Goal: Transaction & Acquisition: Obtain resource

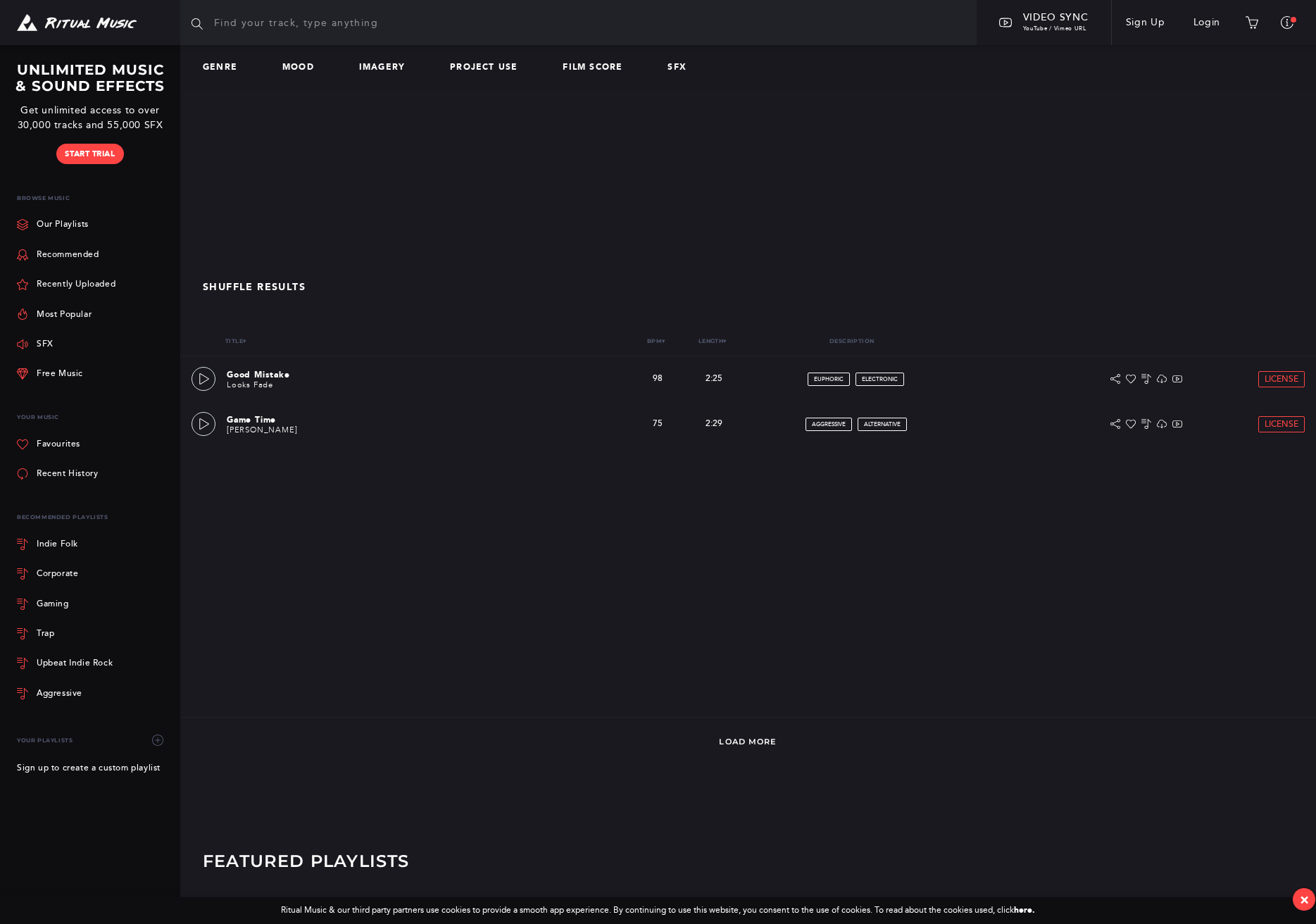
click at [980, 162] on p at bounding box center [1039, 159] width 146 height 18
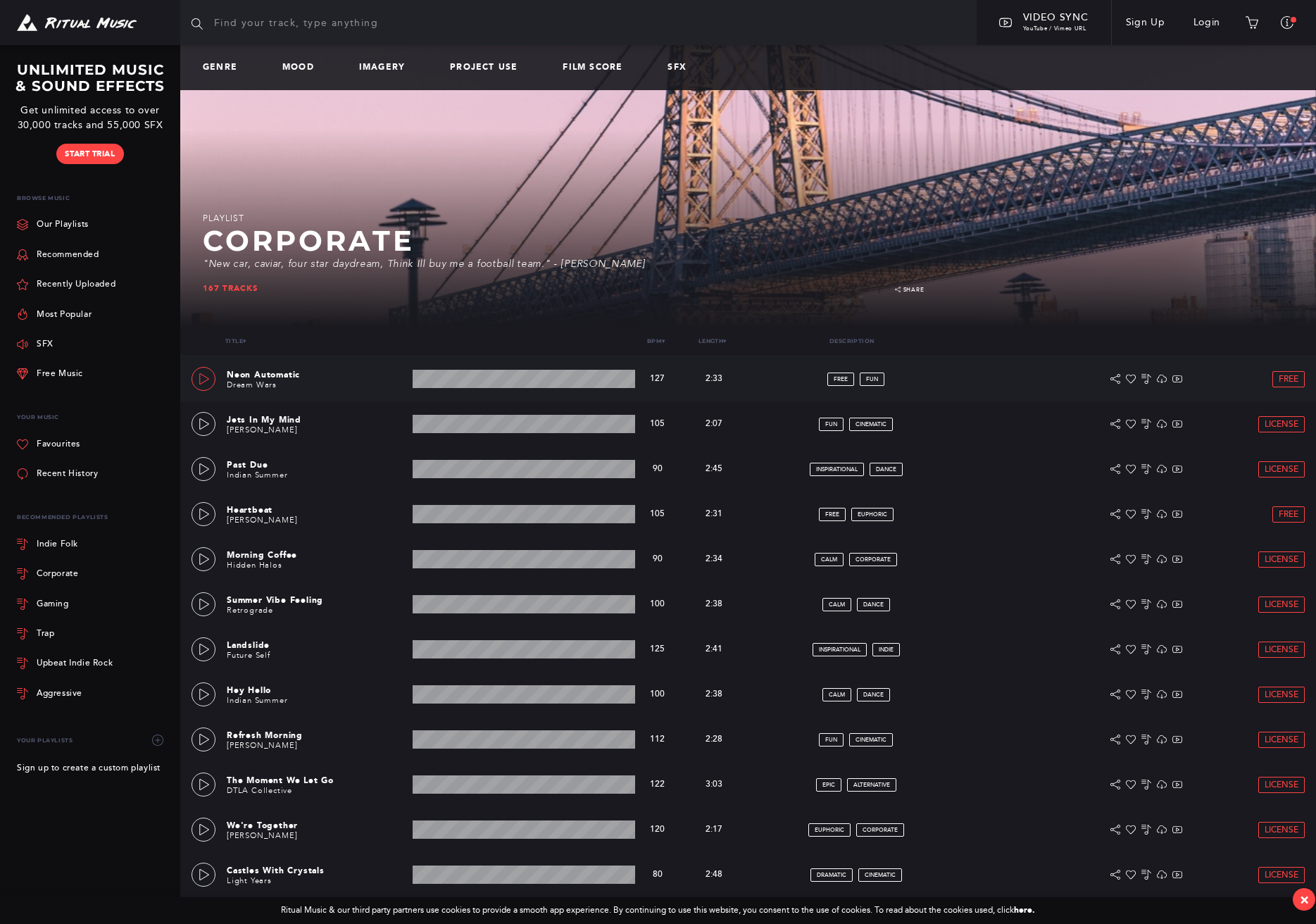
click at [203, 382] on icon at bounding box center [204, 379] width 11 height 11
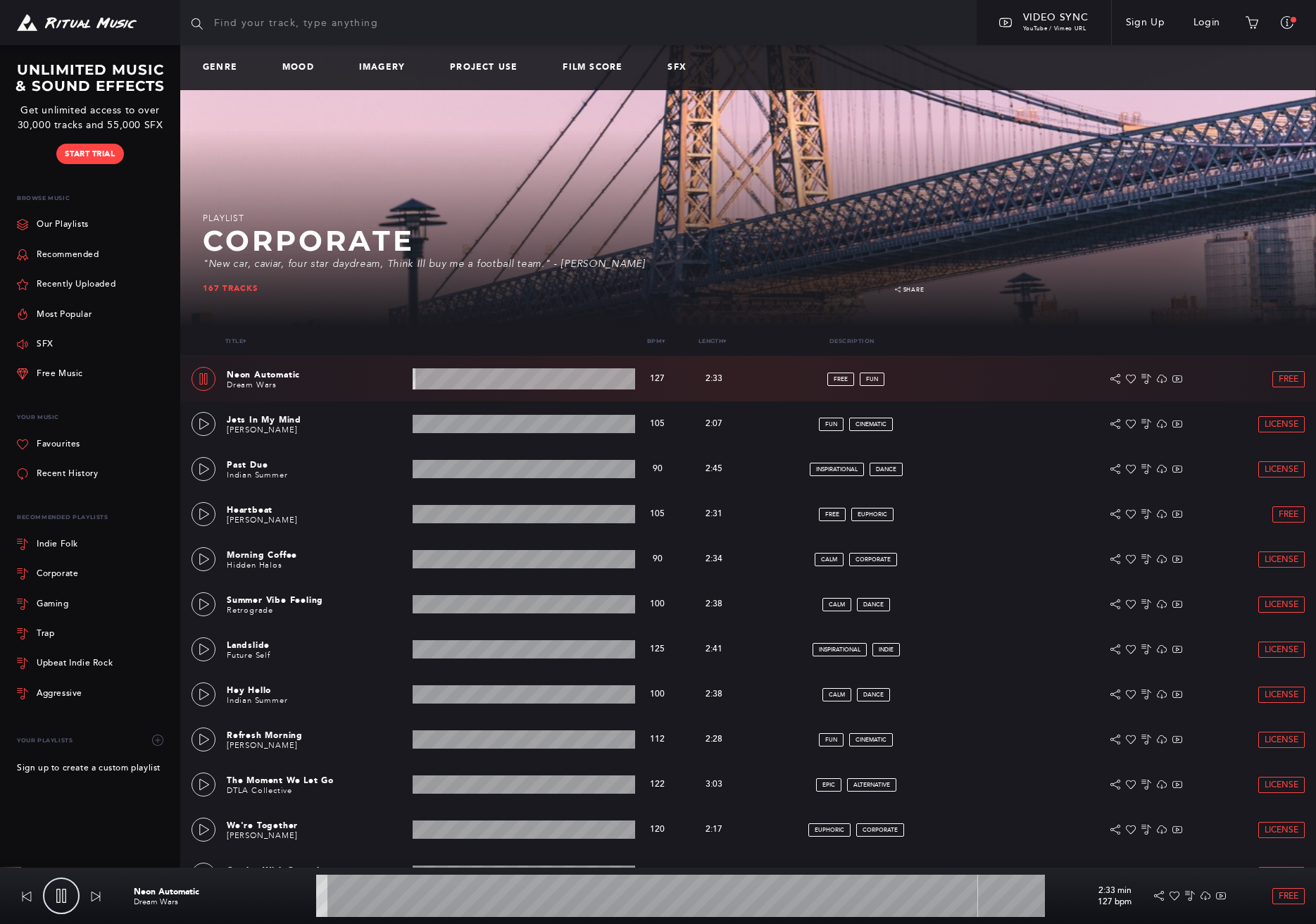
scroll to position [-1, 0]
click at [221, 72] on link "Genre" at bounding box center [226, 68] width 46 height 10
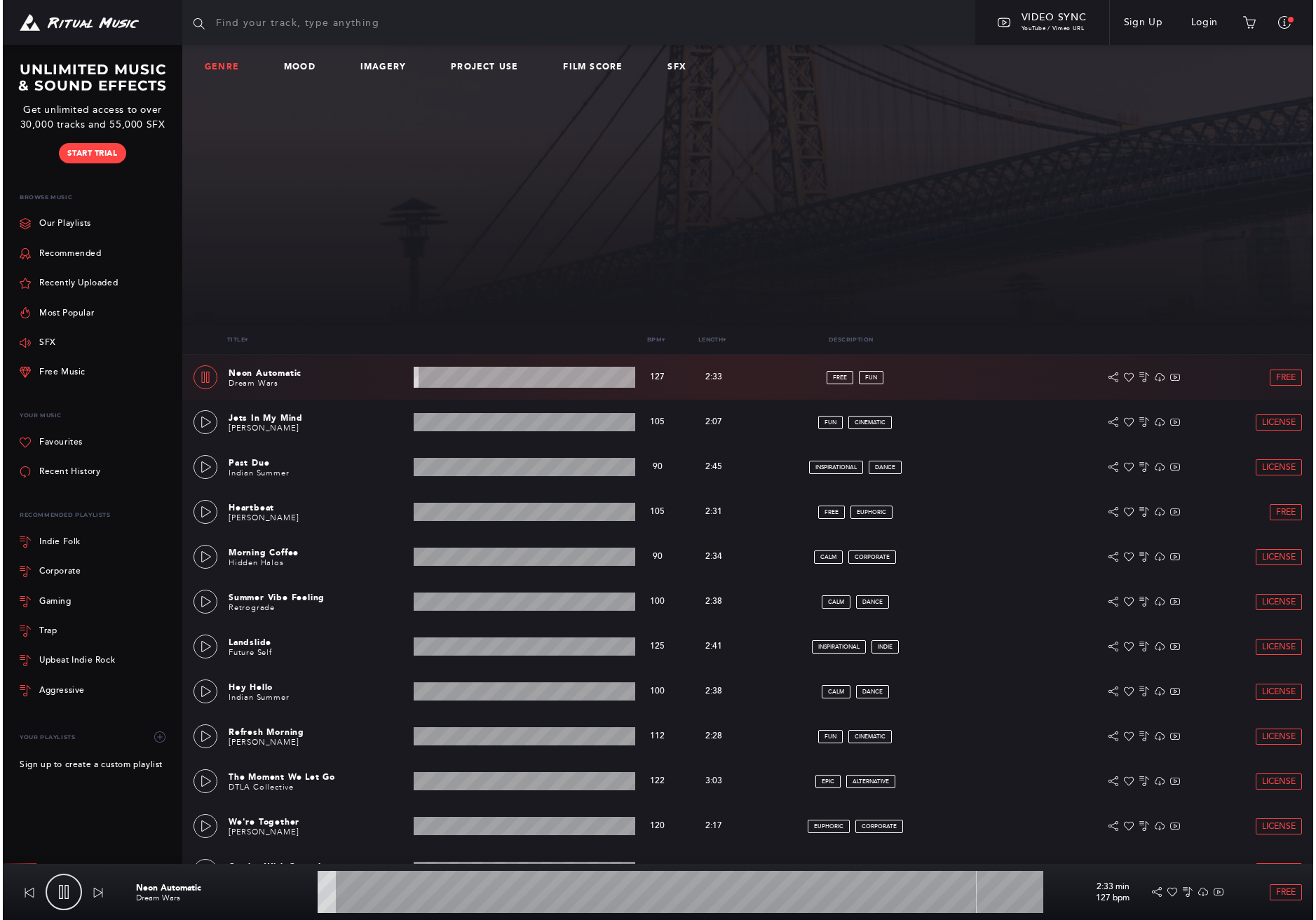
scroll to position [0, 0]
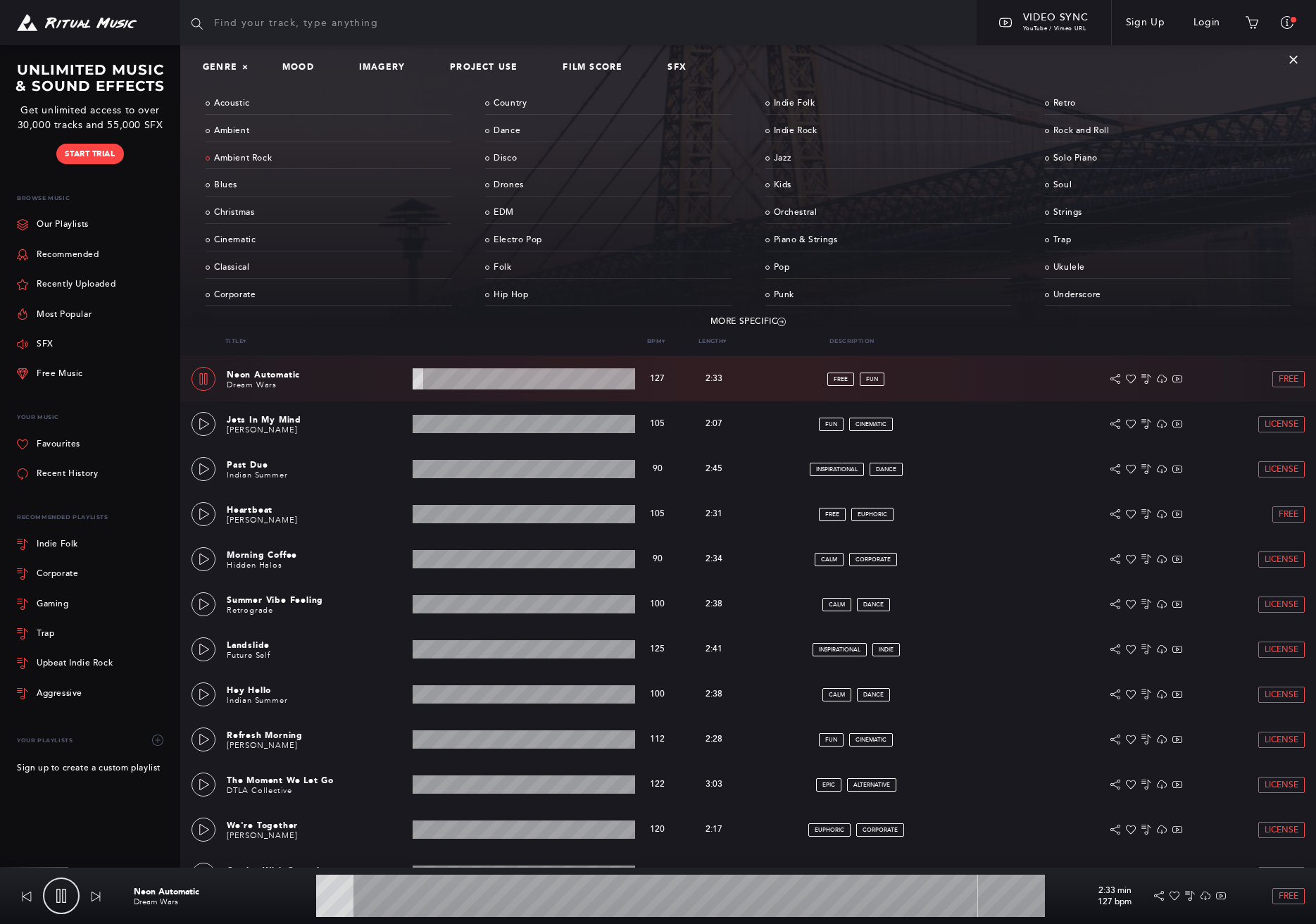
click at [240, 157] on link "Ambient Rock" at bounding box center [328, 159] width 246 height 22
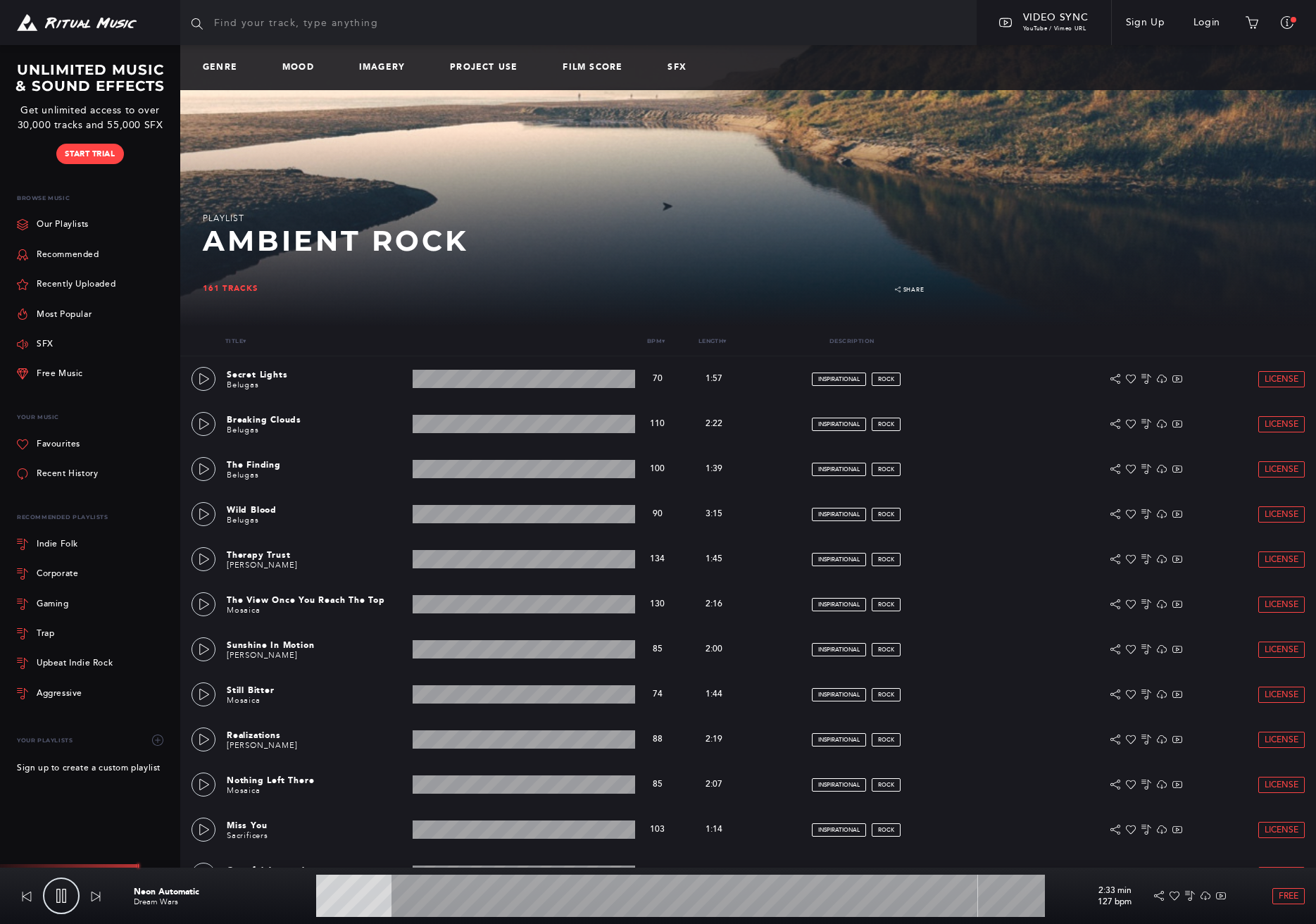
click at [61, 888] on link at bounding box center [61, 896] width 36 height 36
type input "10.57"
click at [1206, 23] on link "Login" at bounding box center [1207, 23] width 55 height 39
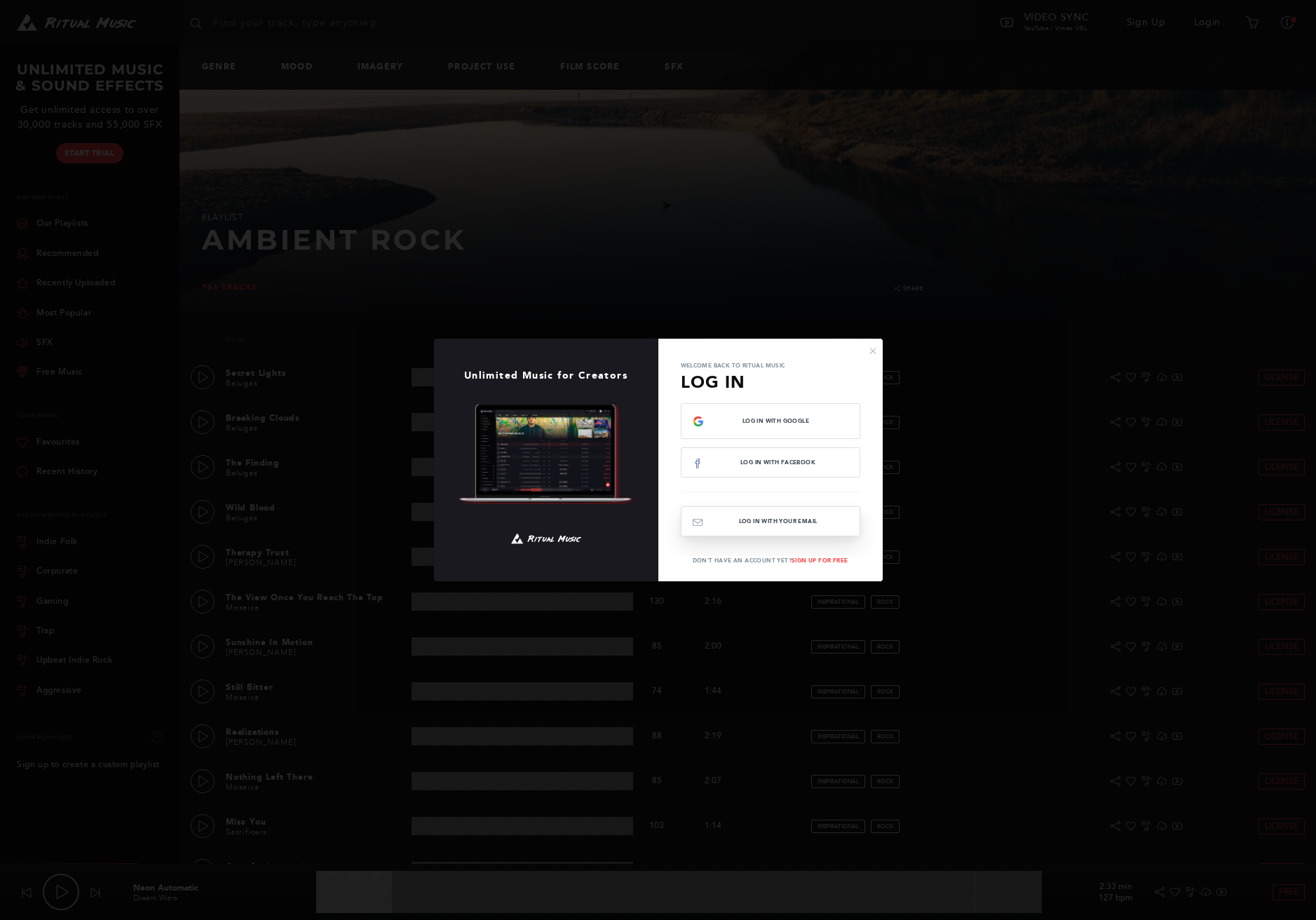
click at [771, 528] on button "Log In with your email" at bounding box center [771, 521] width 180 height 30
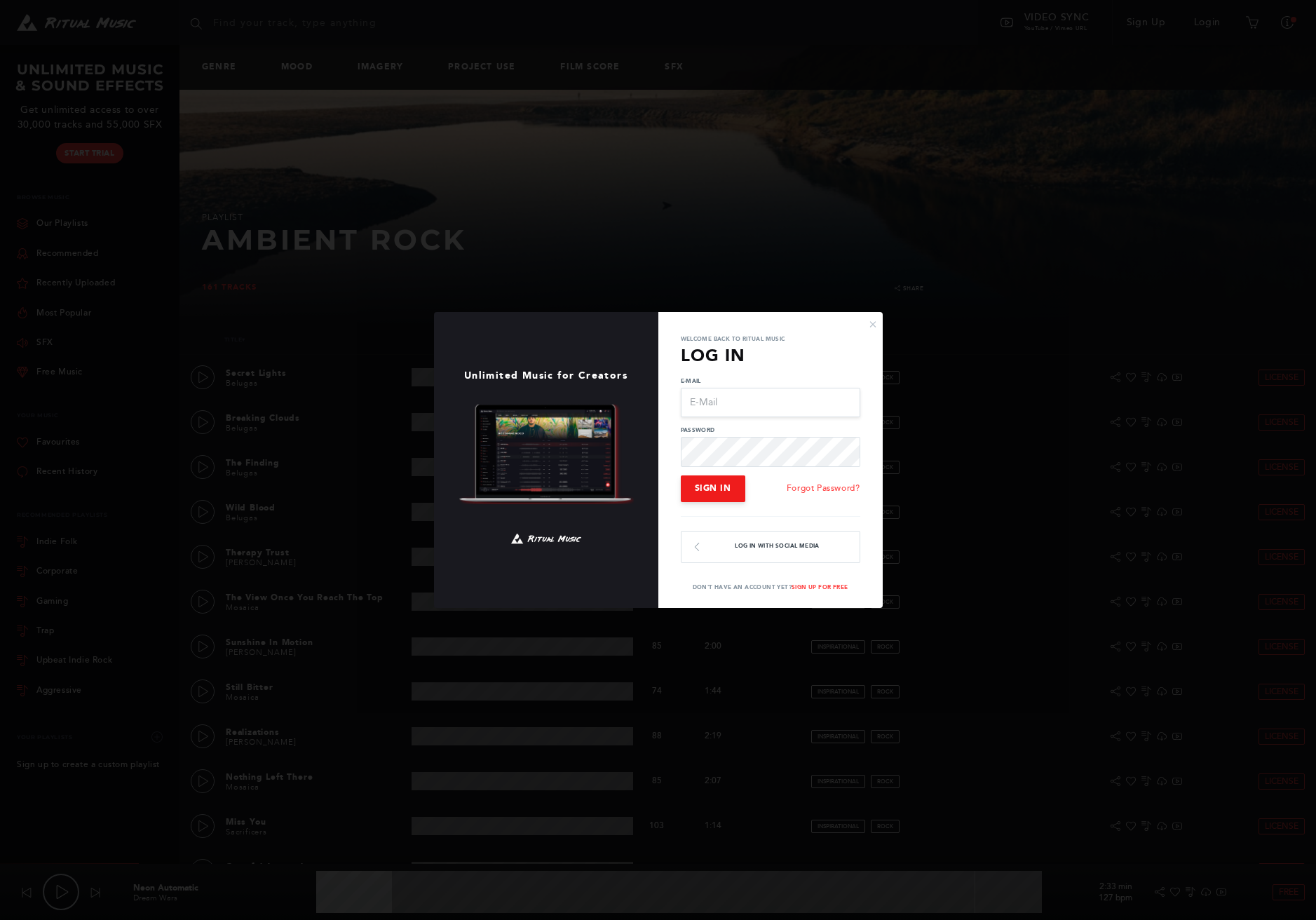
type input "[EMAIL_ADDRESS][DOMAIN_NAME]"
click at [718, 491] on span "Sign In" at bounding box center [713, 488] width 36 height 10
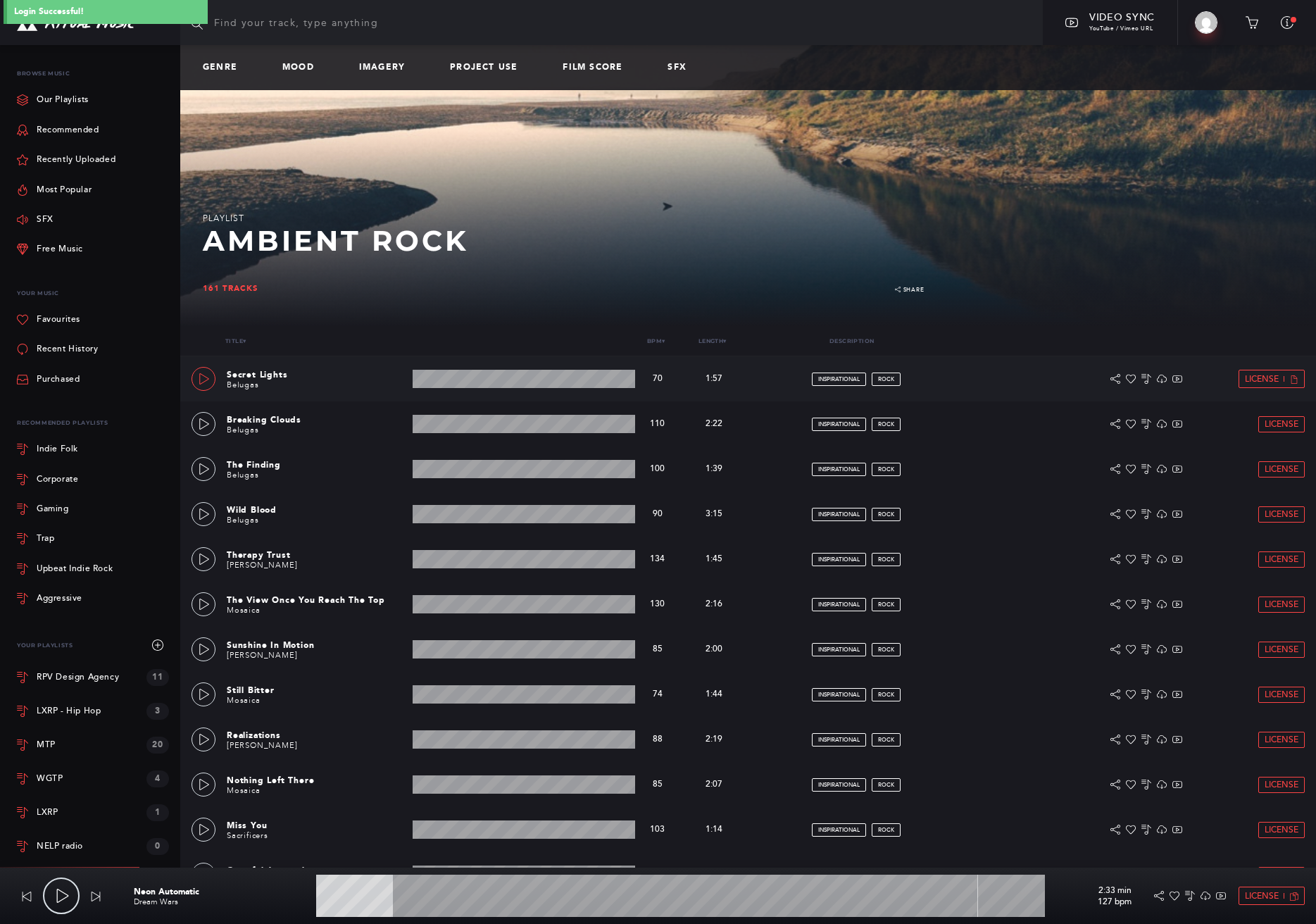
click at [200, 379] on icon at bounding box center [205, 379] width 10 height 11
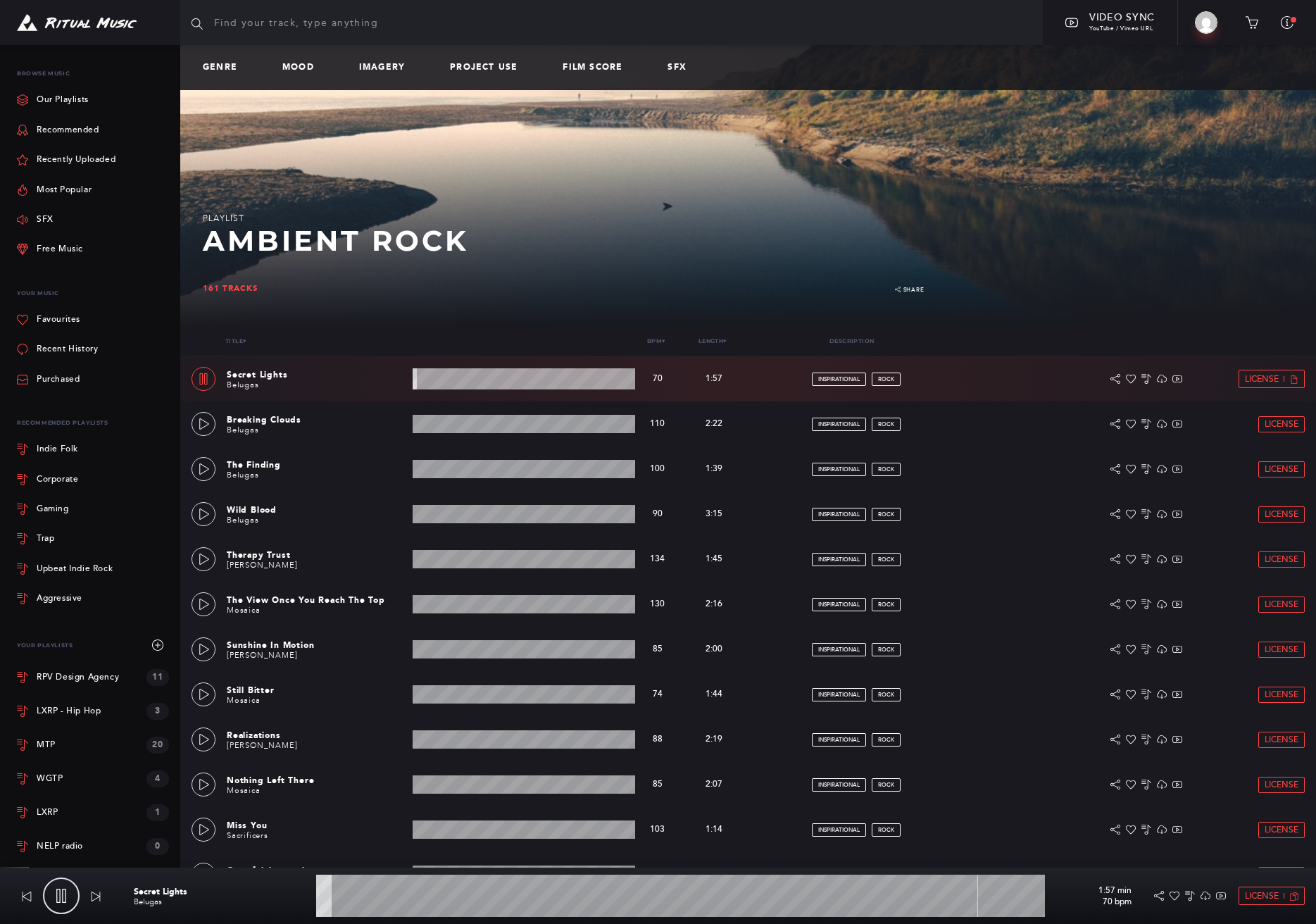
drag, startPoint x: 223, startPoint y: 51, endPoint x: 223, endPoint y: 61, distance: 10.0
click at [223, 51] on div "Genre Mood Imagery Project Use Film Score SFX" at bounding box center [748, 68] width 1135 height 45
click at [223, 68] on link "Genre" at bounding box center [226, 68] width 46 height 10
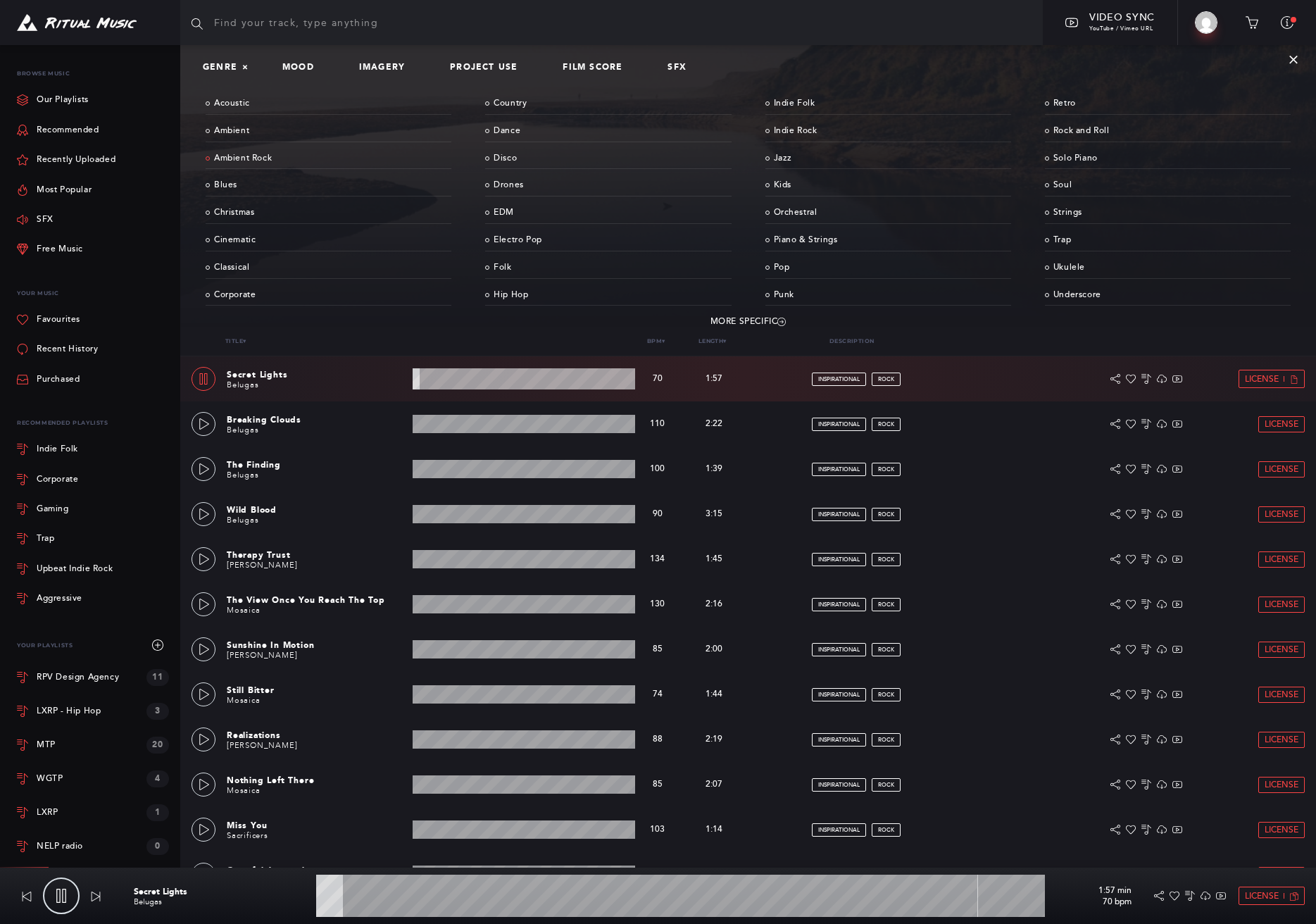
click at [242, 157] on link "Ambient Rock" at bounding box center [328, 159] width 246 height 22
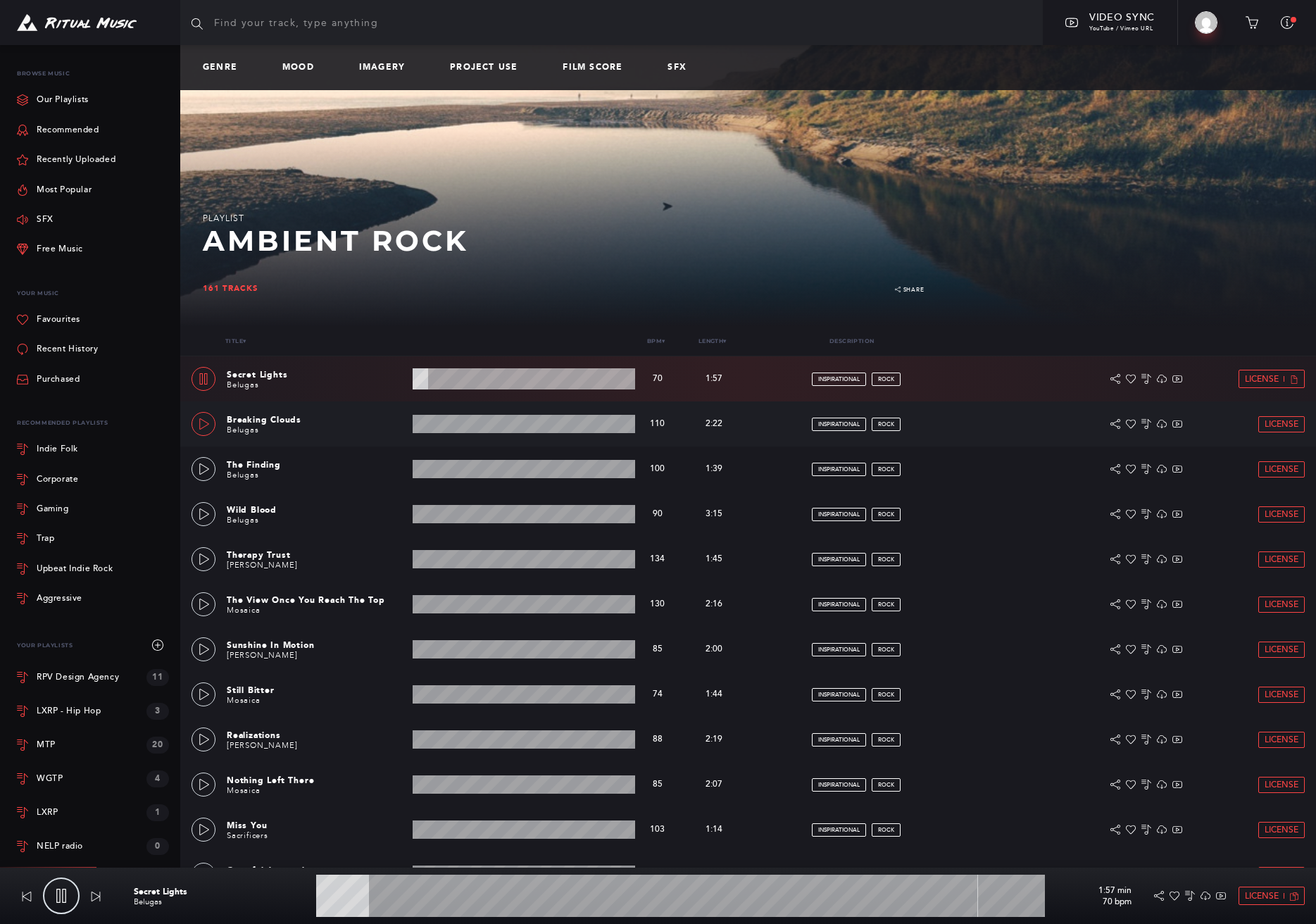
click at [210, 429] on link at bounding box center [203, 424] width 24 height 24
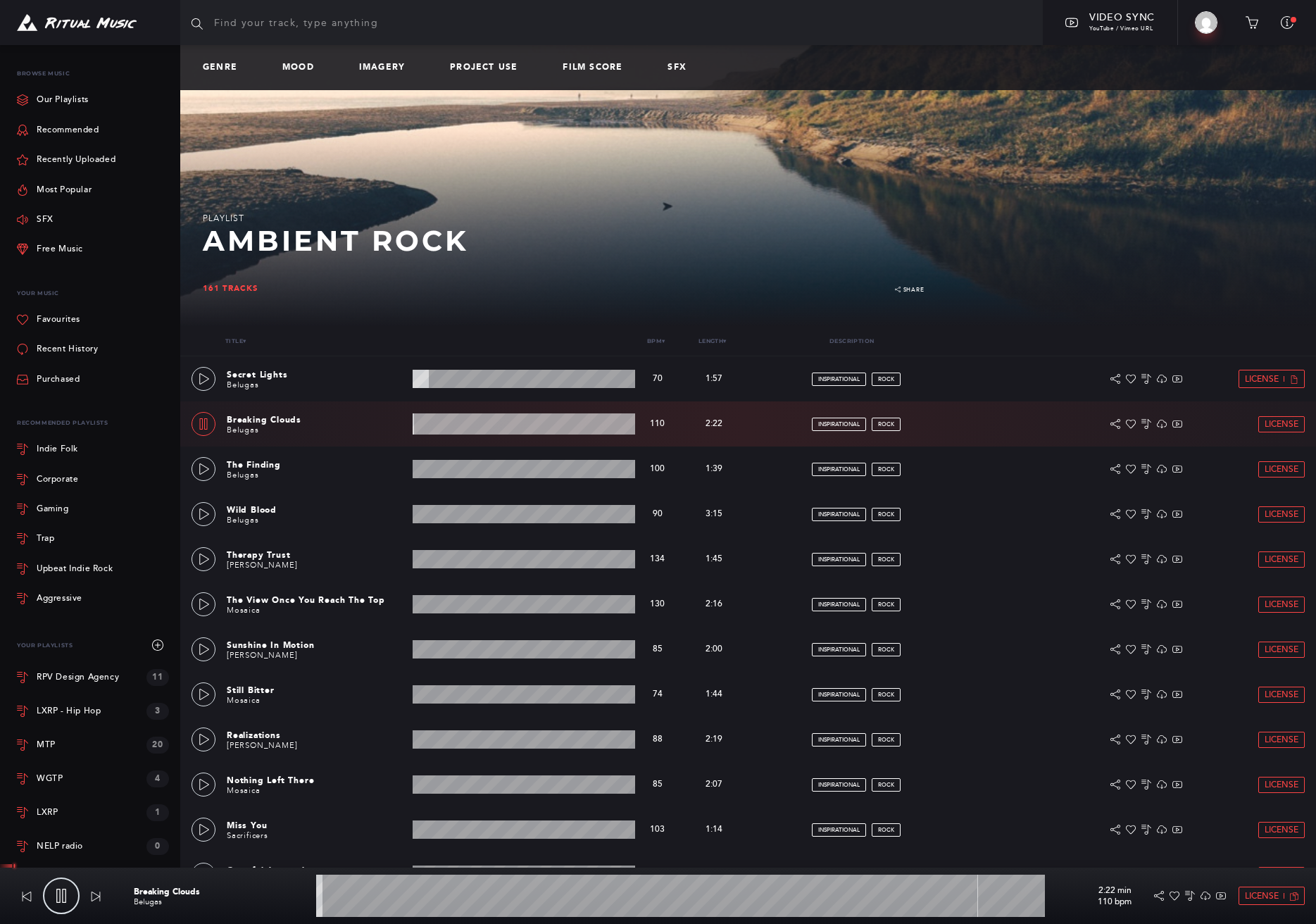
click at [437, 893] on wave at bounding box center [680, 896] width 729 height 42
click at [631, 898] on wave at bounding box center [680, 896] width 729 height 42
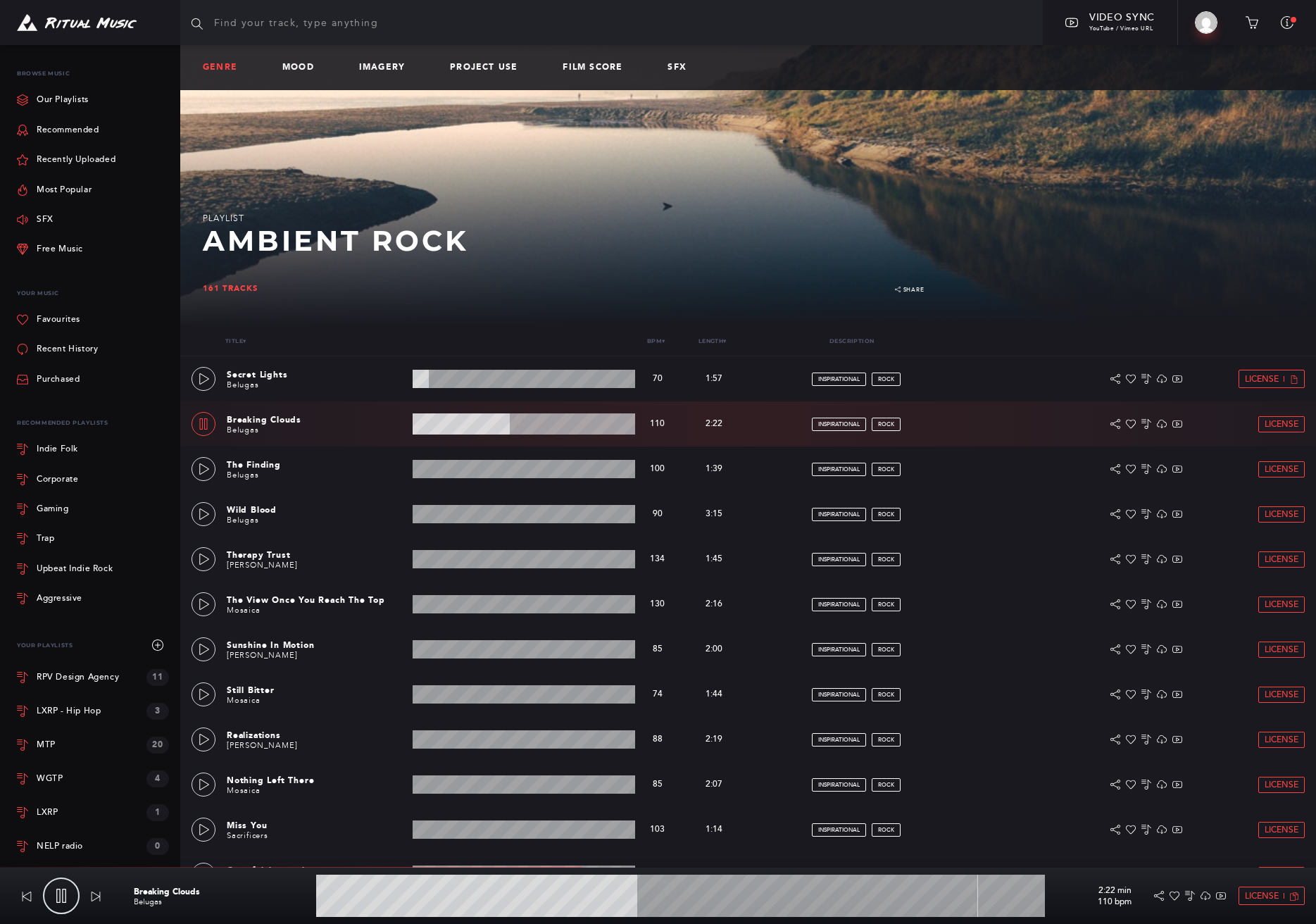
click at [215, 66] on link "Genre" at bounding box center [226, 68] width 46 height 10
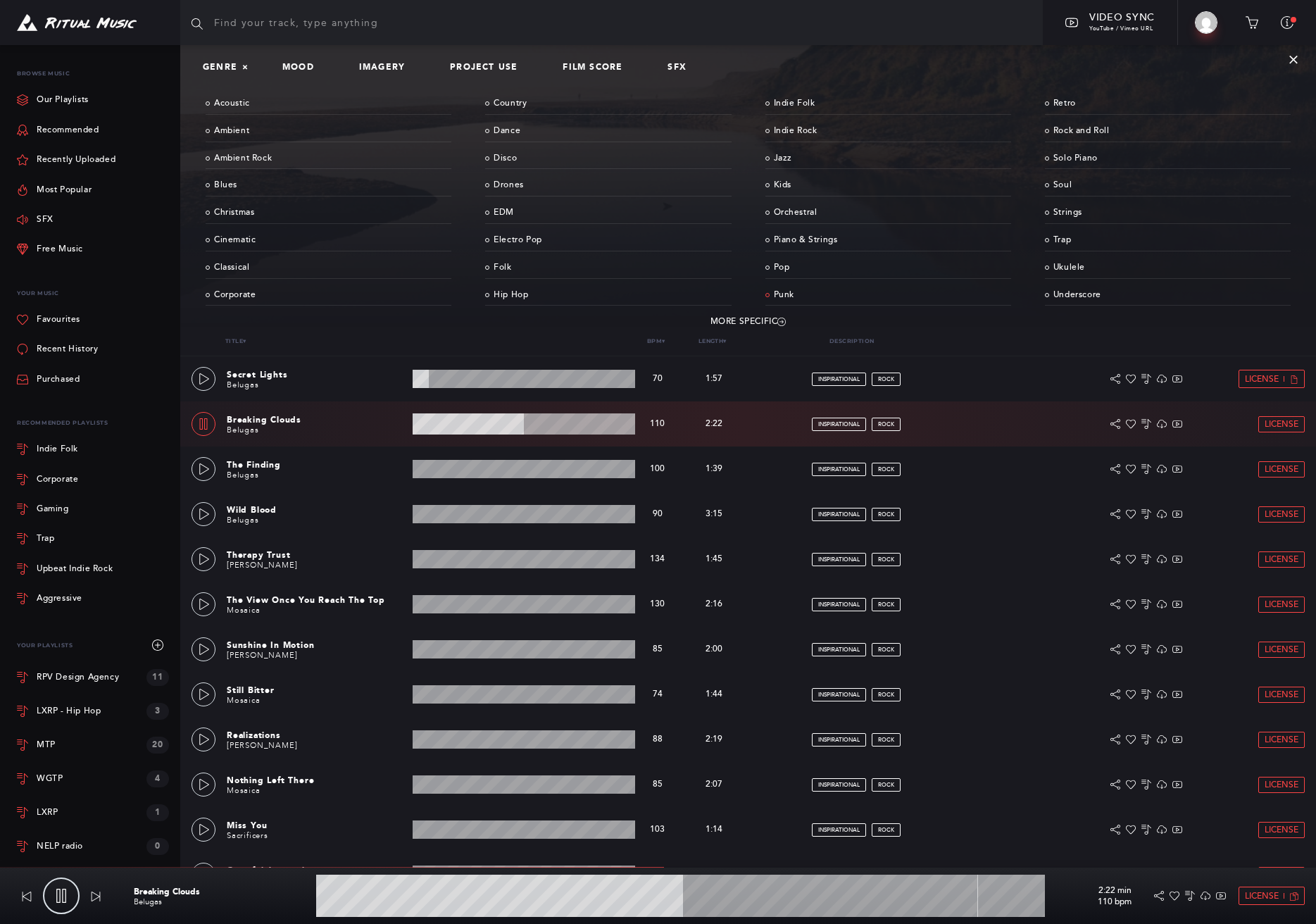
click at [791, 293] on link "Punk" at bounding box center [888, 296] width 246 height 22
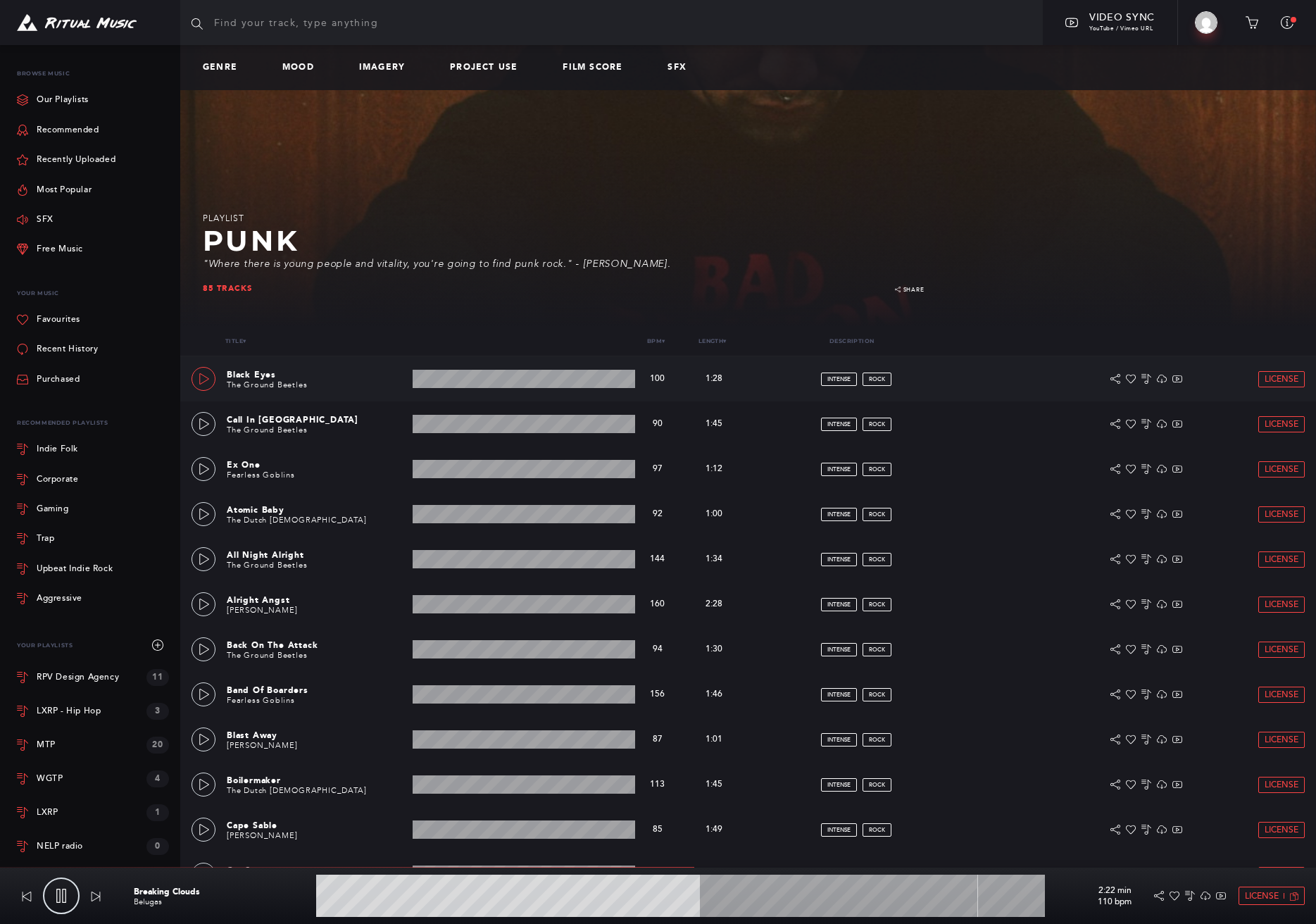
click at [206, 378] on icon at bounding box center [204, 379] width 11 height 11
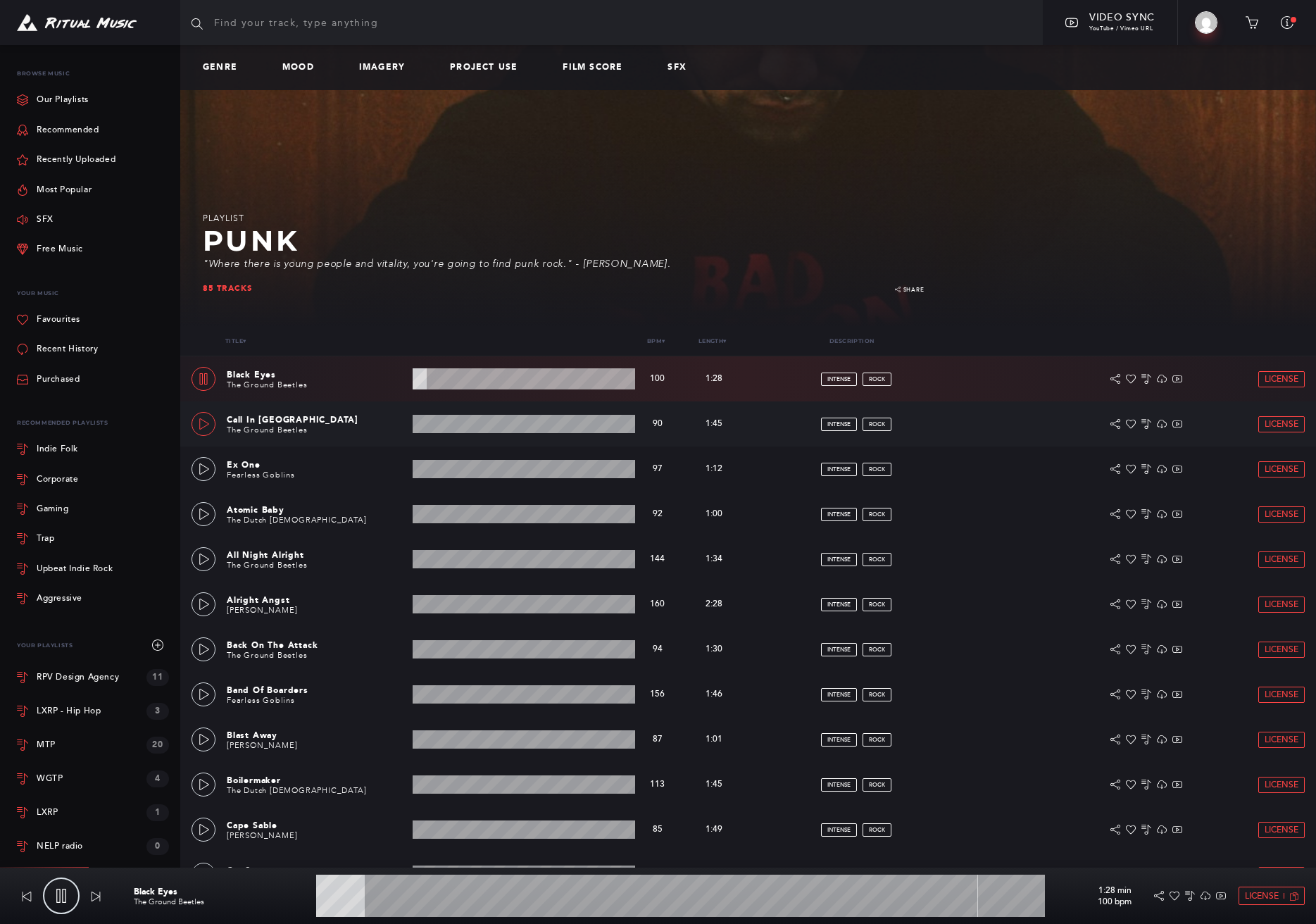
click at [201, 430] on link at bounding box center [203, 424] width 24 height 24
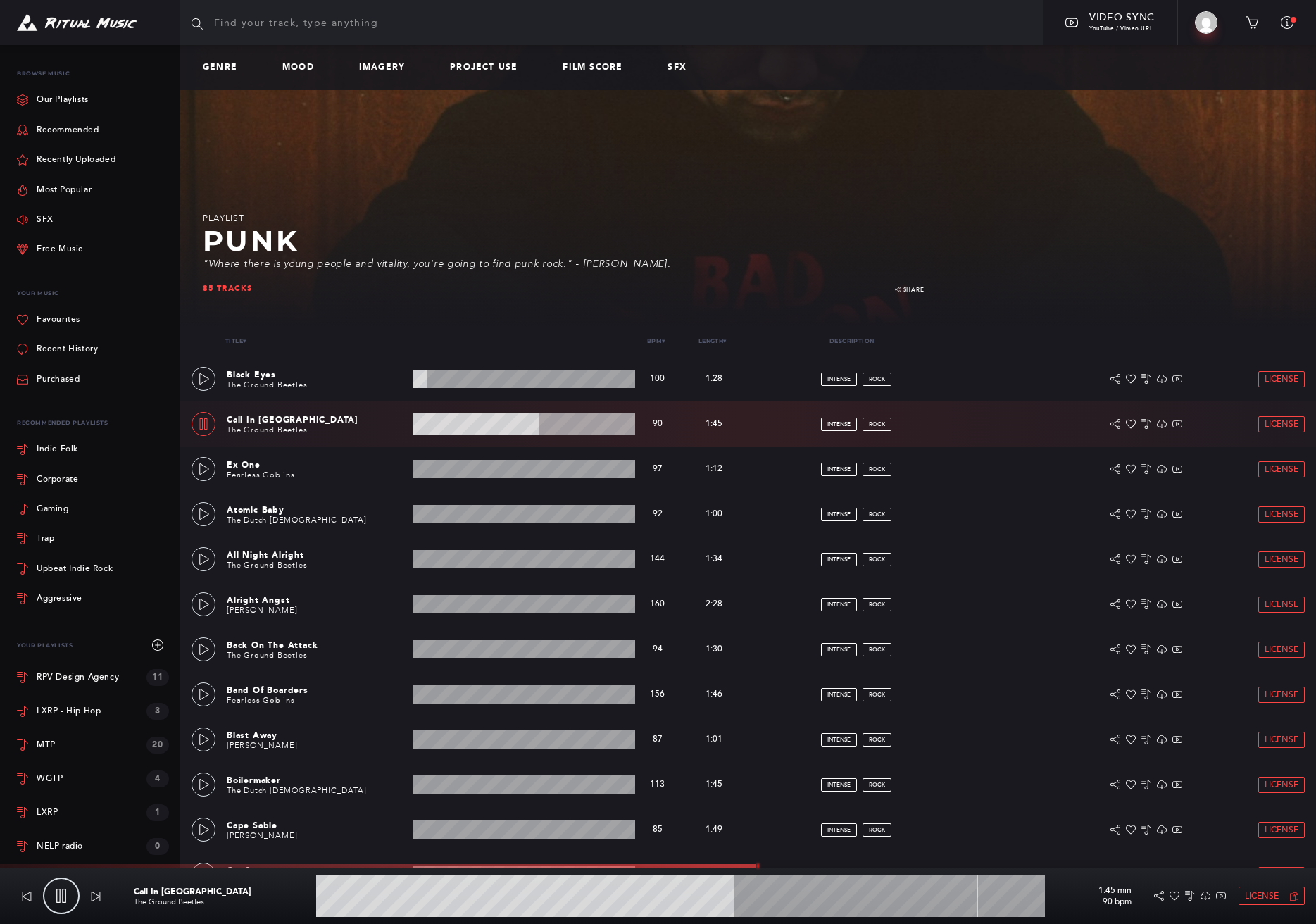
click at [687, 900] on wave at bounding box center [680, 896] width 729 height 42
click at [59, 895] on icon at bounding box center [60, 895] width 14 height 14
type input "52.46"
click at [1260, 901] on span "License" at bounding box center [1261, 896] width 33 height 9
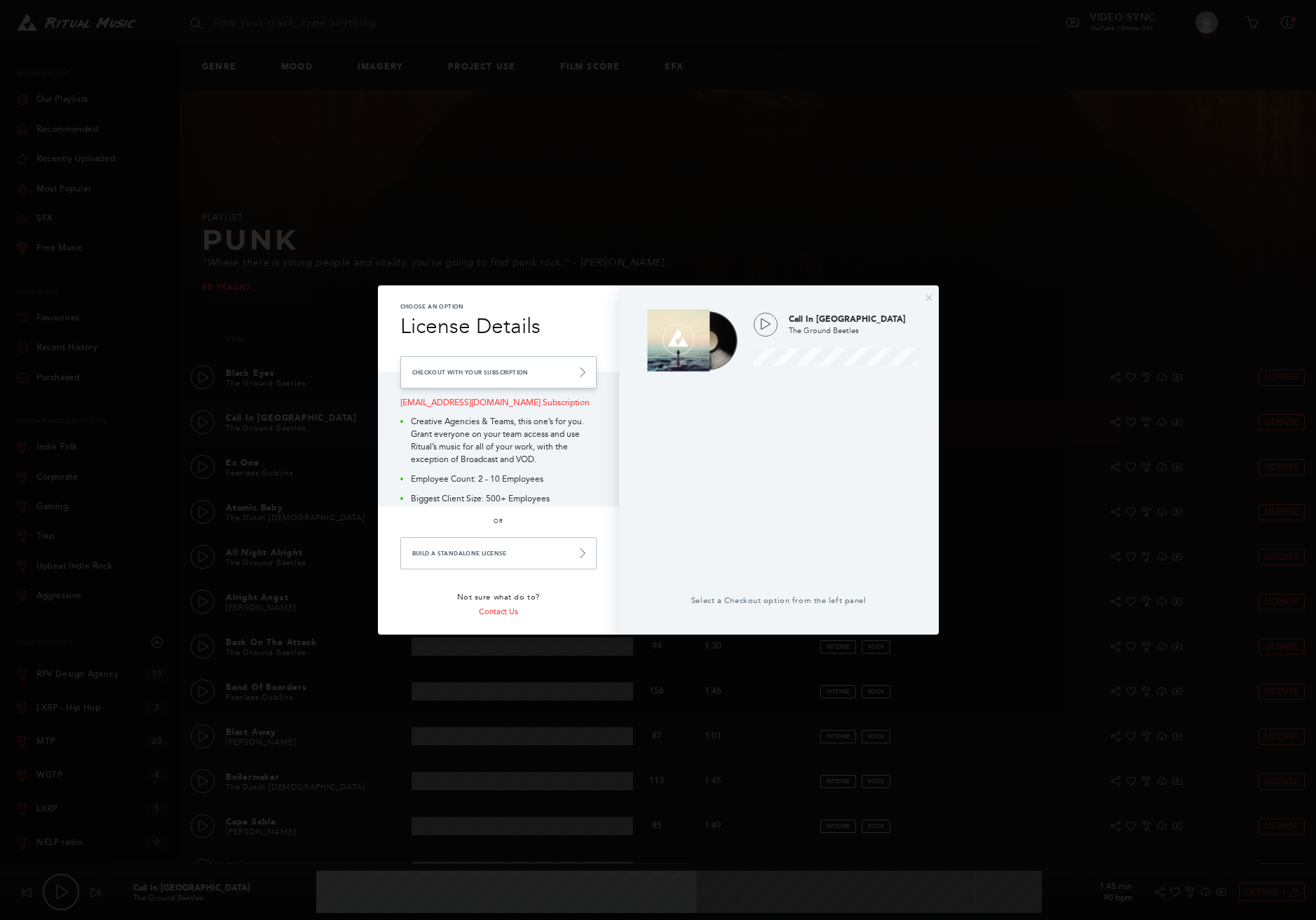
click at [485, 363] on link "Checkout with your Subscription" at bounding box center [498, 372] width 196 height 32
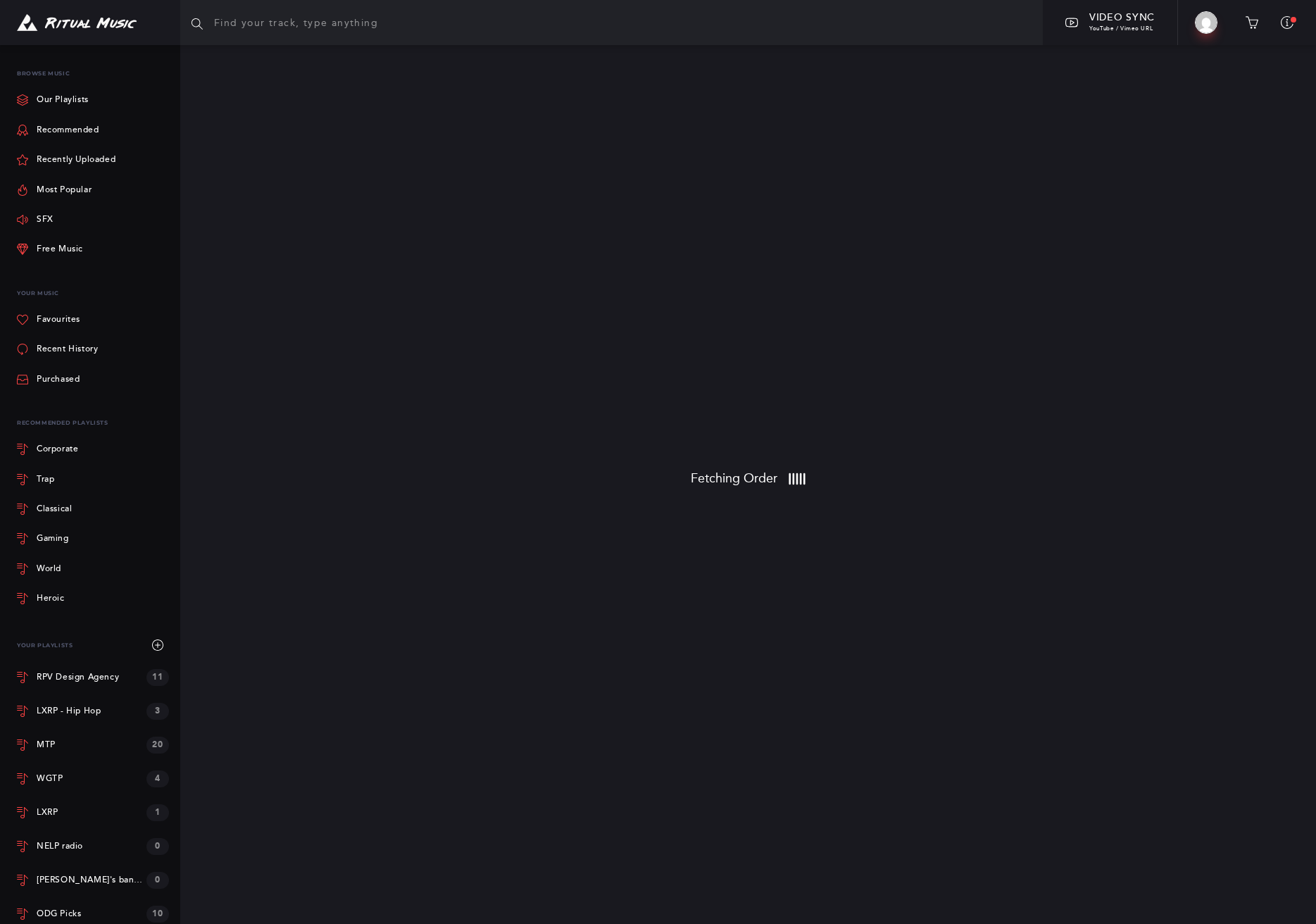
scroll to position [12, 0]
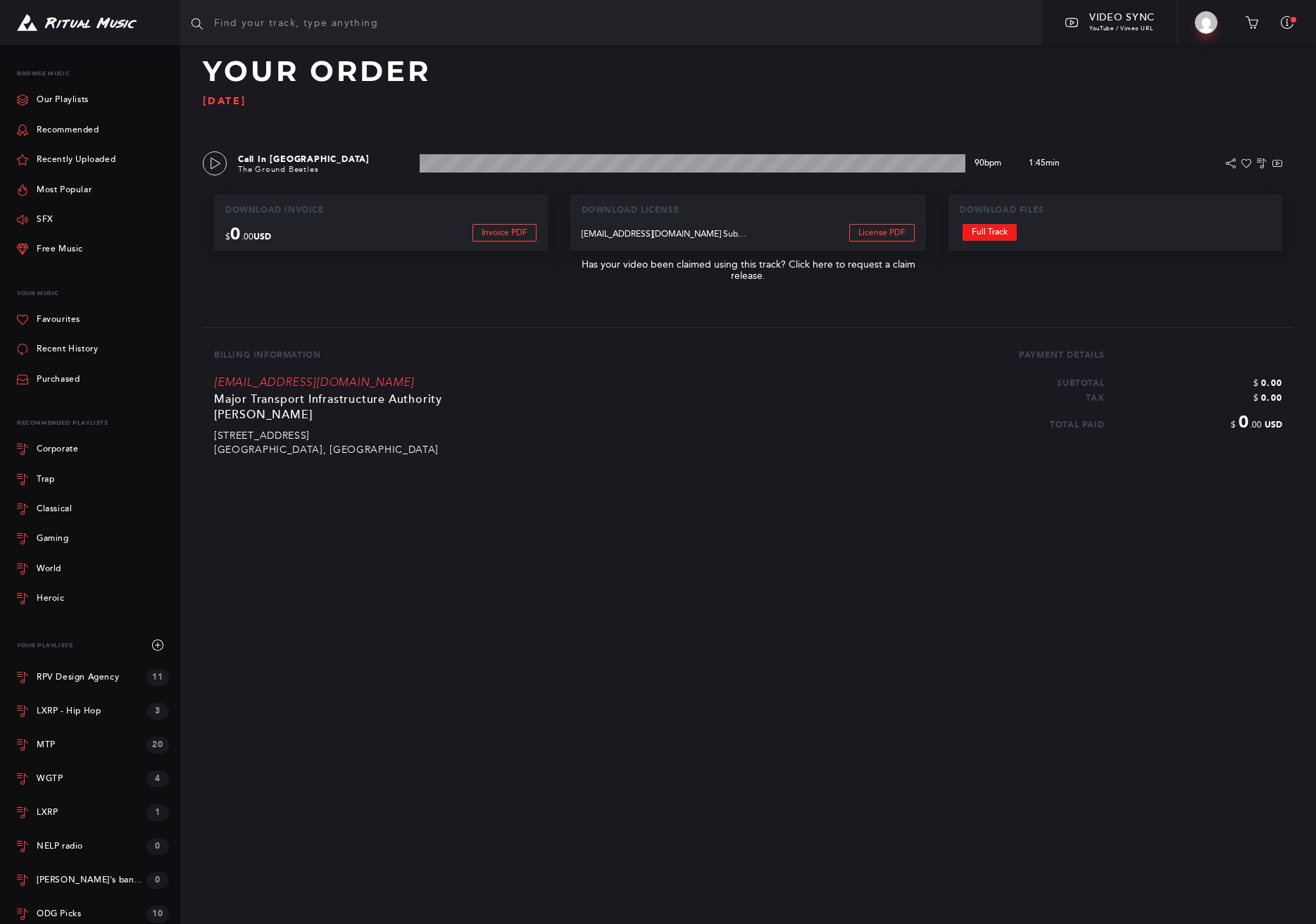
click at [986, 234] on link "Full Track" at bounding box center [989, 232] width 54 height 17
